Goal: Task Accomplishment & Management: Use online tool/utility

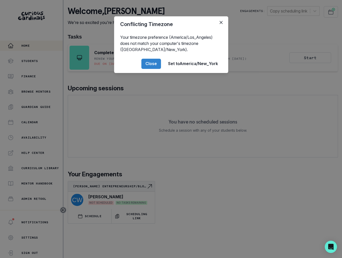
click at [74, 154] on div "Conflicting Timezone Your timezone preference (America/Los_Angeles) does not ma…" at bounding box center [171, 129] width 342 height 258
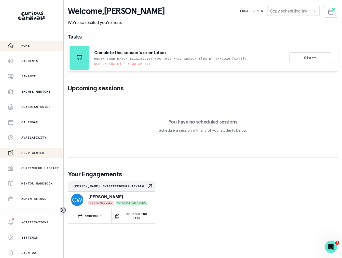
scroll to position [55, 0]
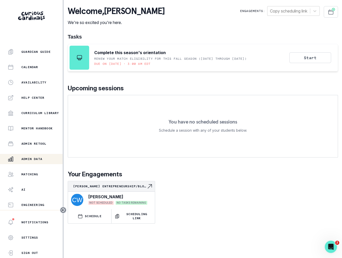
click at [38, 159] on p "Admin Data" at bounding box center [31, 159] width 21 height 4
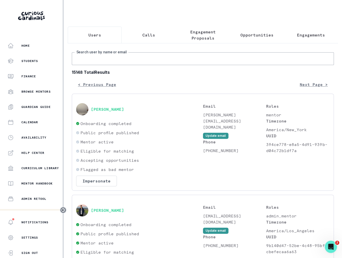
click at [110, 52] on input "Search user by name or email" at bounding box center [203, 58] width 262 height 13
type input "[PERSON_NAME]"
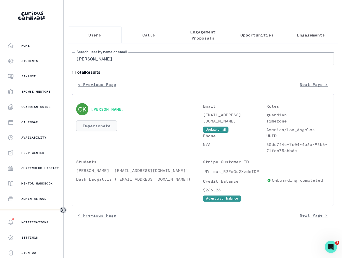
click at [100, 128] on button "Impersonate" at bounding box center [96, 125] width 41 height 11
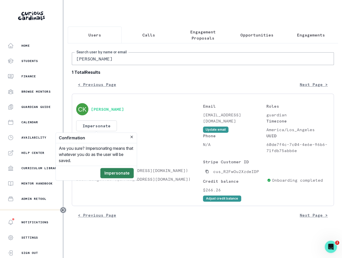
click at [120, 172] on button "Impersonate" at bounding box center [116, 173] width 33 height 10
